Goal: Use online tool/utility: Utilize a website feature to perform a specific function

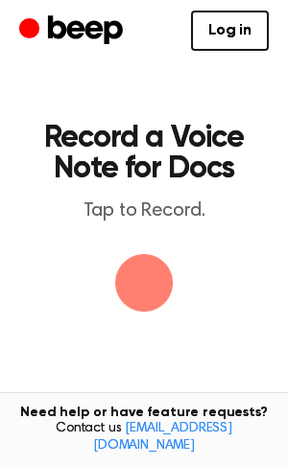
click at [148, 278] on img "button" at bounding box center [144, 283] width 58 height 58
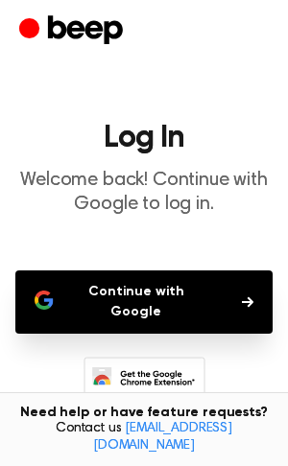
scroll to position [122, 0]
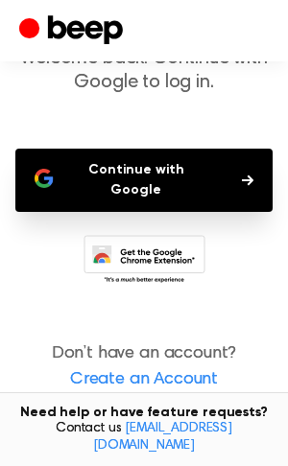
click at [191, 164] on button "Continue with Google" at bounding box center [143, 180] width 257 height 63
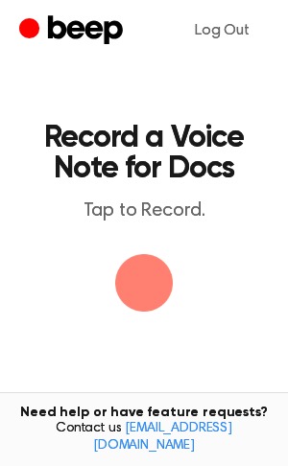
click at [128, 282] on img "button" at bounding box center [144, 283] width 58 height 58
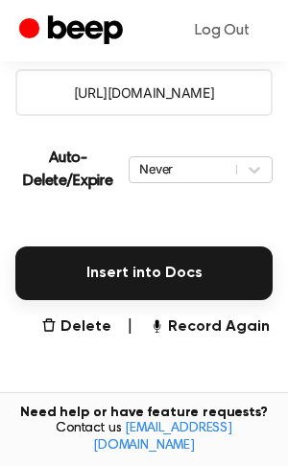
scroll to position [363, 0]
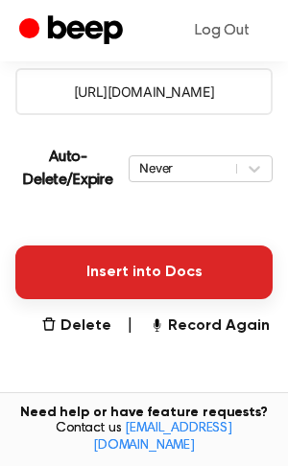
click at [209, 283] on button "Insert into Docs" at bounding box center [143, 272] width 257 height 54
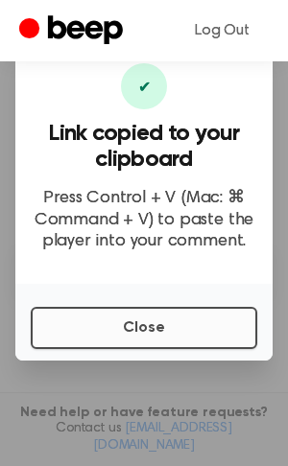
scroll to position [0, 0]
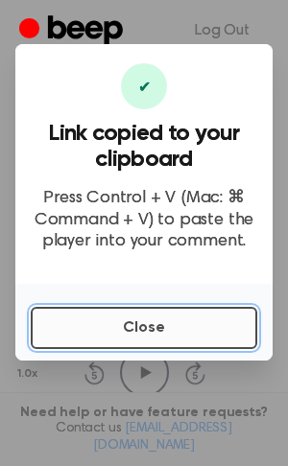
click at [186, 342] on button "Close" at bounding box center [144, 328] width 226 height 42
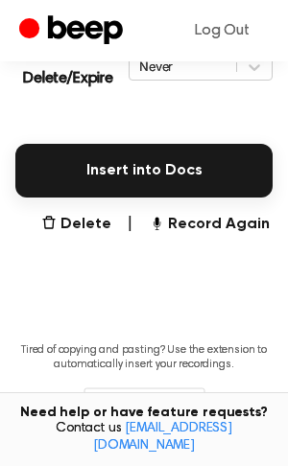
scroll to position [464, 0]
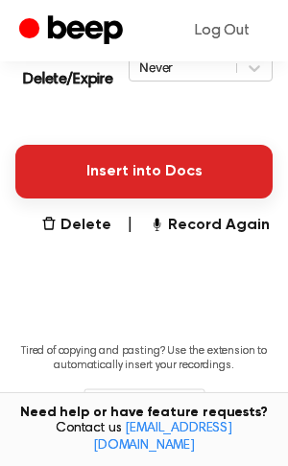
click at [105, 160] on button "Insert into Docs" at bounding box center [143, 172] width 257 height 54
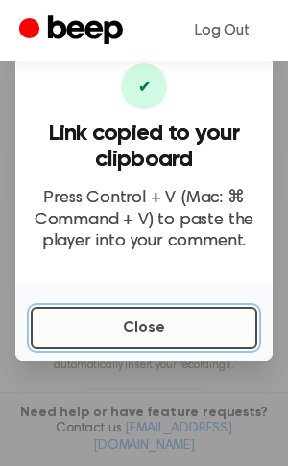
click at [152, 325] on button "Close" at bounding box center [144, 328] width 226 height 42
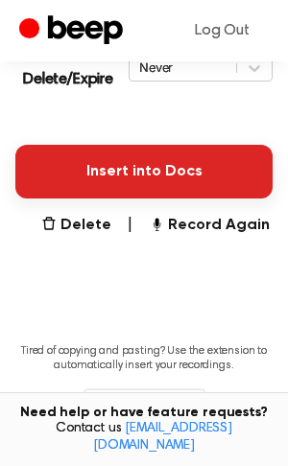
click at [98, 195] on button "Insert into Docs" at bounding box center [143, 172] width 257 height 54
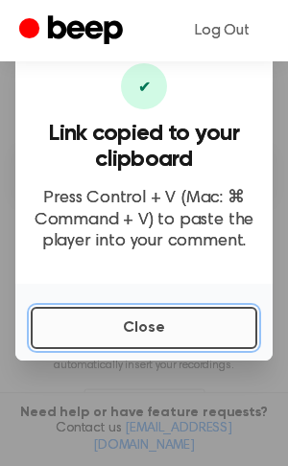
click at [189, 344] on button "Close" at bounding box center [144, 328] width 226 height 42
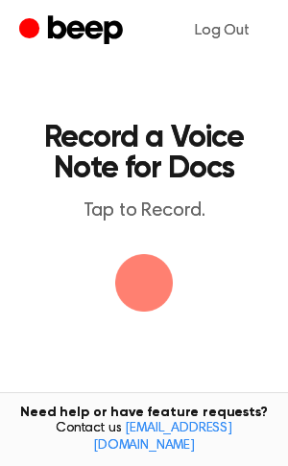
click at [138, 271] on img "button" at bounding box center [144, 283] width 58 height 58
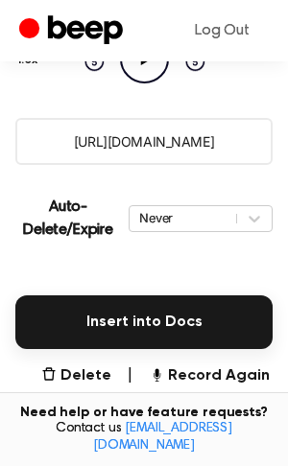
scroll to position [315, 0]
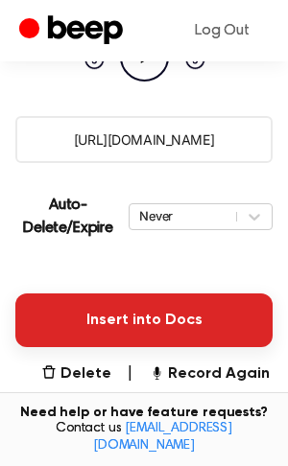
click at [127, 315] on button "Insert into Docs" at bounding box center [143, 320] width 257 height 54
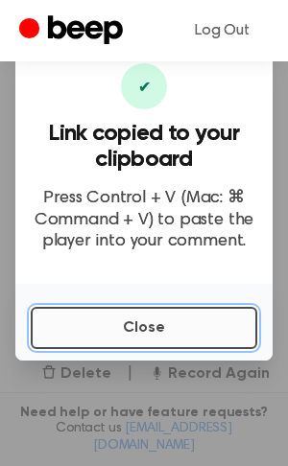
click at [204, 322] on button "Close" at bounding box center [144, 328] width 226 height 42
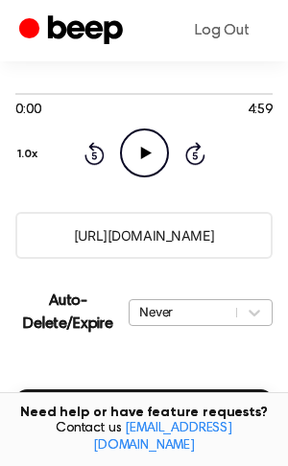
scroll to position [214, 0]
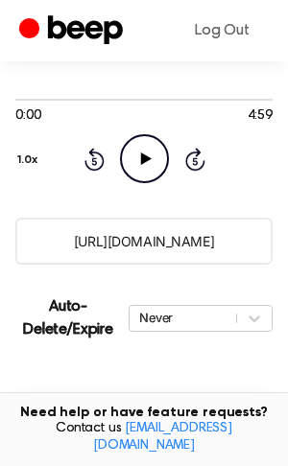
drag, startPoint x: 243, startPoint y: 245, endPoint x: 172, endPoint y: 268, distance: 74.6
click at [172, 268] on main "Your Recording is Ready Copy the link and paste it anywhere 0:00 4:59 Your brow…" at bounding box center [144, 265] width 288 height 959
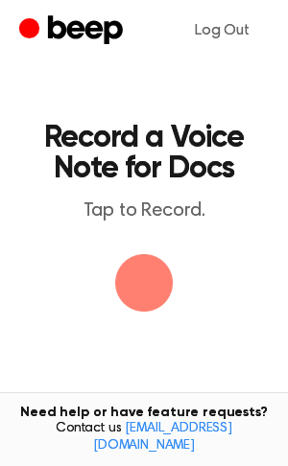
click at [158, 268] on img "button" at bounding box center [144, 283] width 58 height 58
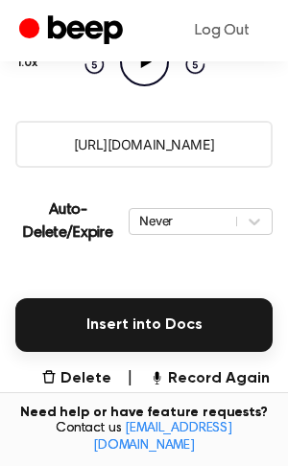
scroll to position [309, 0]
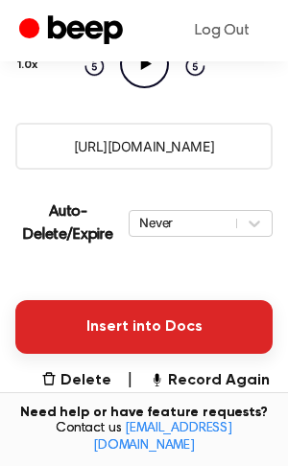
click at [186, 338] on button "Insert into Docs" at bounding box center [143, 327] width 257 height 54
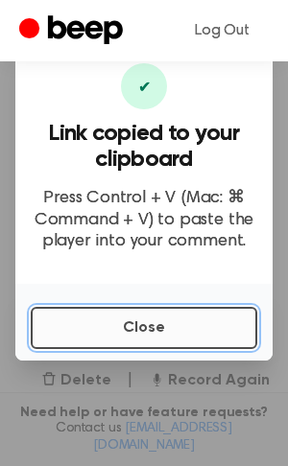
click at [174, 334] on button "Close" at bounding box center [144, 328] width 226 height 42
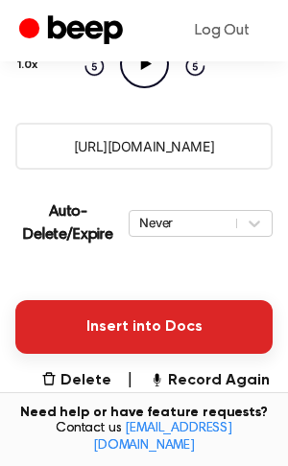
click at [134, 335] on button "Insert into Docs" at bounding box center [143, 327] width 257 height 54
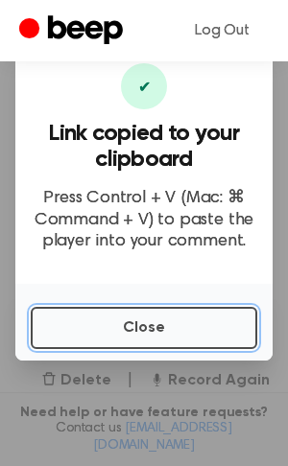
click at [134, 335] on button "Close" at bounding box center [144, 328] width 226 height 42
